Goal: Find contact information: Find contact information

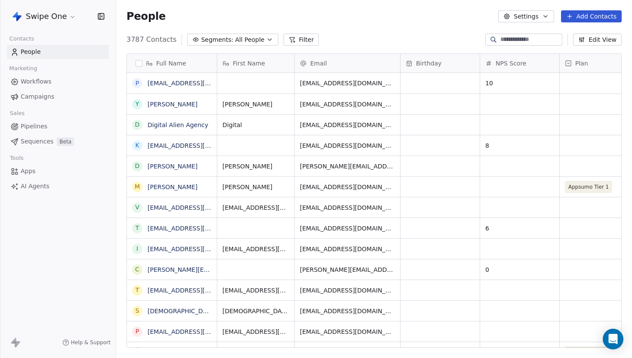
scroll to position [315, 516]
click at [189, 84] on link "[EMAIL_ADDRESS][DOMAIN_NAME]" at bounding box center [200, 83] width 105 height 7
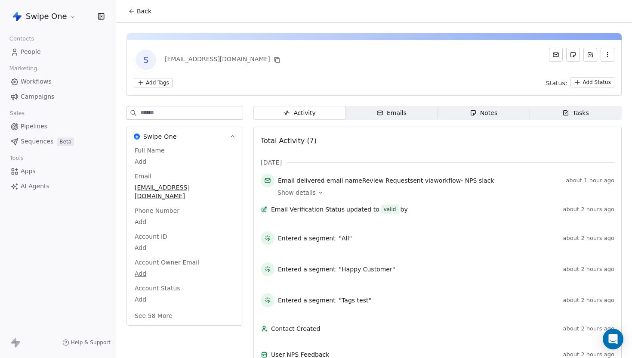
click at [314, 189] on div "Show details" at bounding box center [443, 192] width 331 height 9
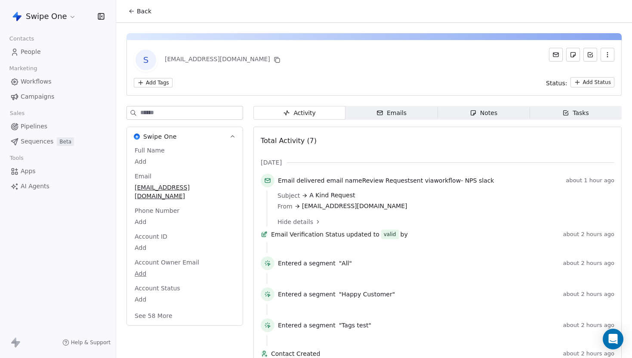
click at [143, 9] on span "Back" at bounding box center [144, 11] width 15 height 9
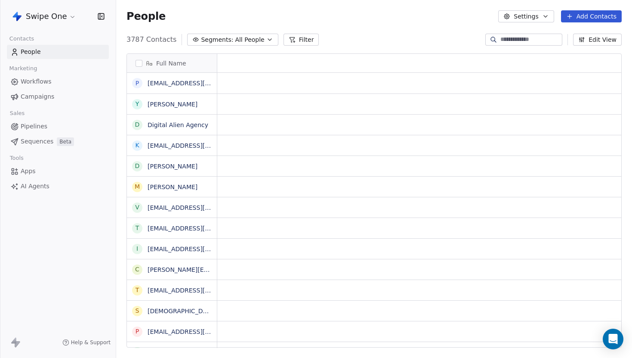
scroll to position [315, 516]
